Goal: Task Accomplishment & Management: Use online tool/utility

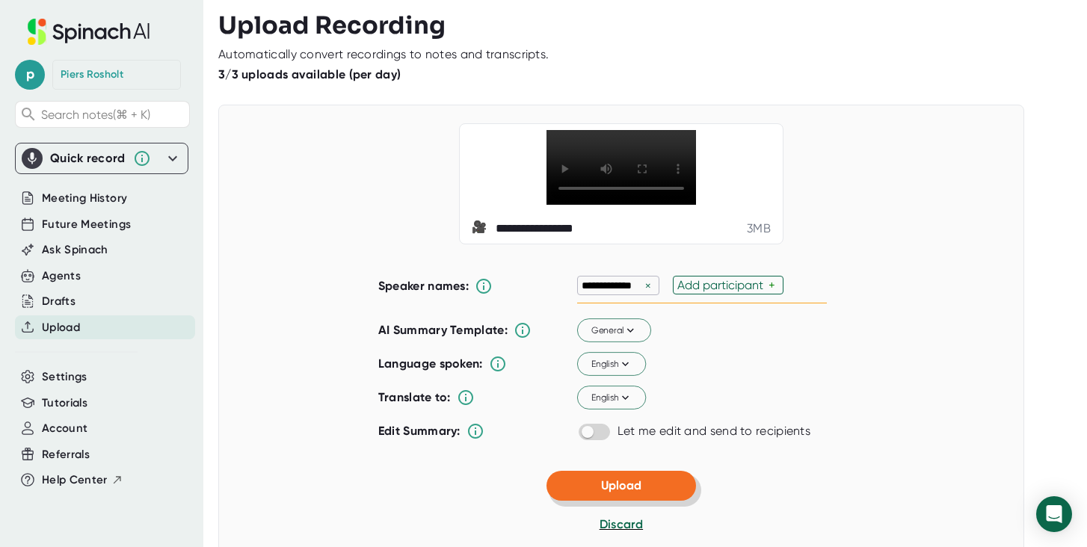
click at [603, 501] on button "Upload" at bounding box center [620, 486] width 149 height 30
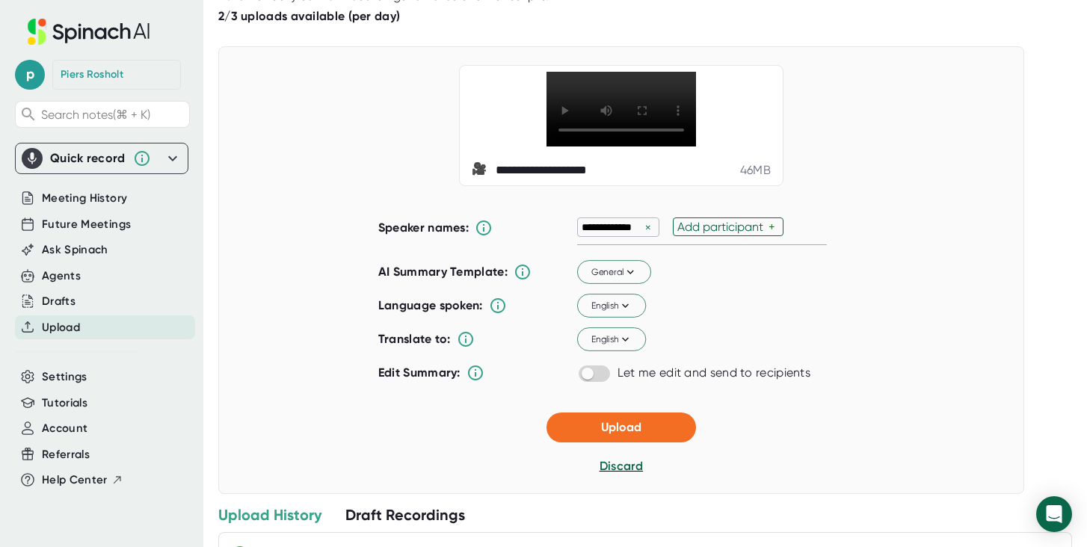
scroll to position [67, 0]
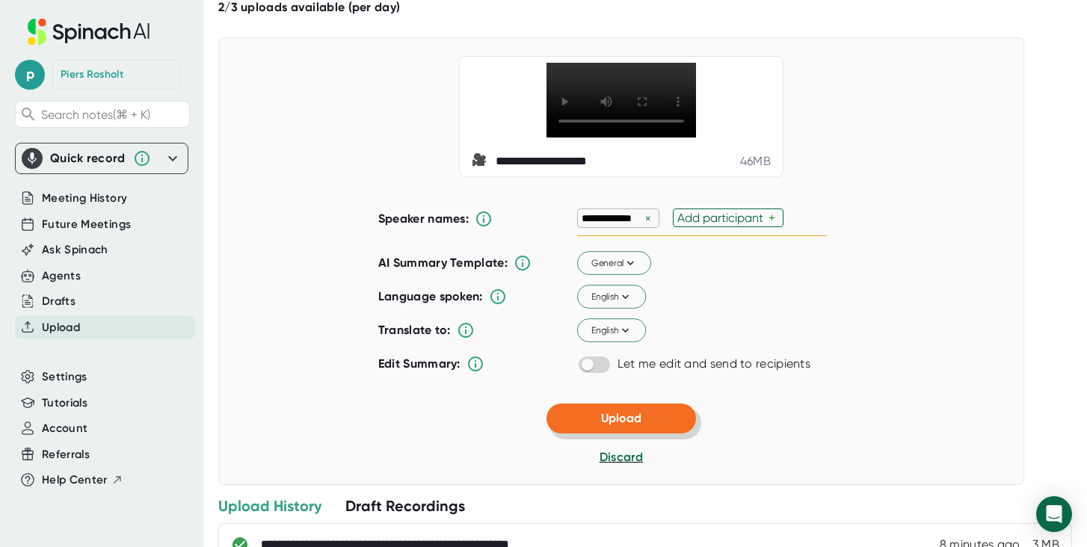
click at [640, 425] on span "Upload" at bounding box center [621, 418] width 40 height 14
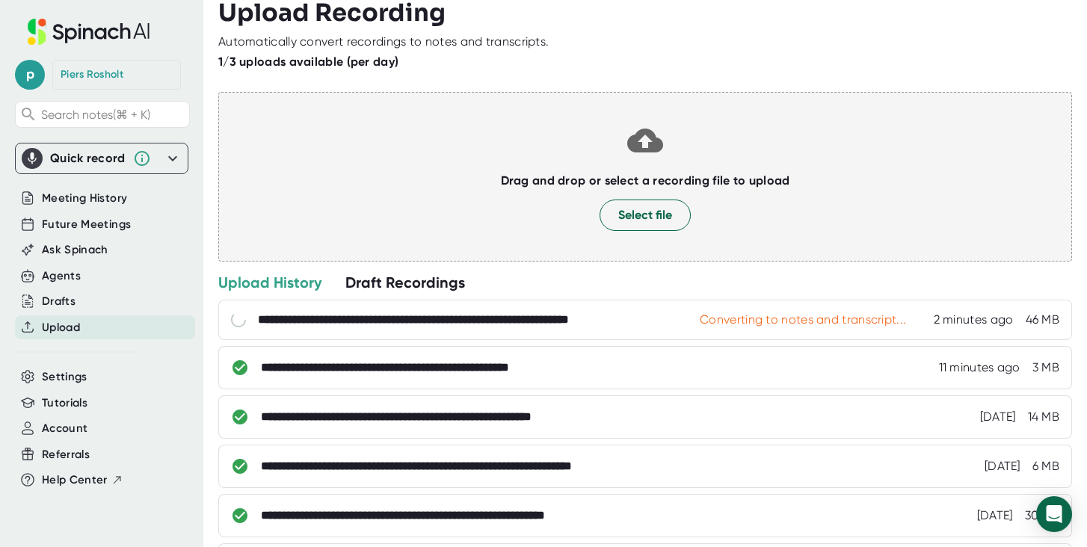
scroll to position [0, 0]
